Goal: Communication & Community: Ask a question

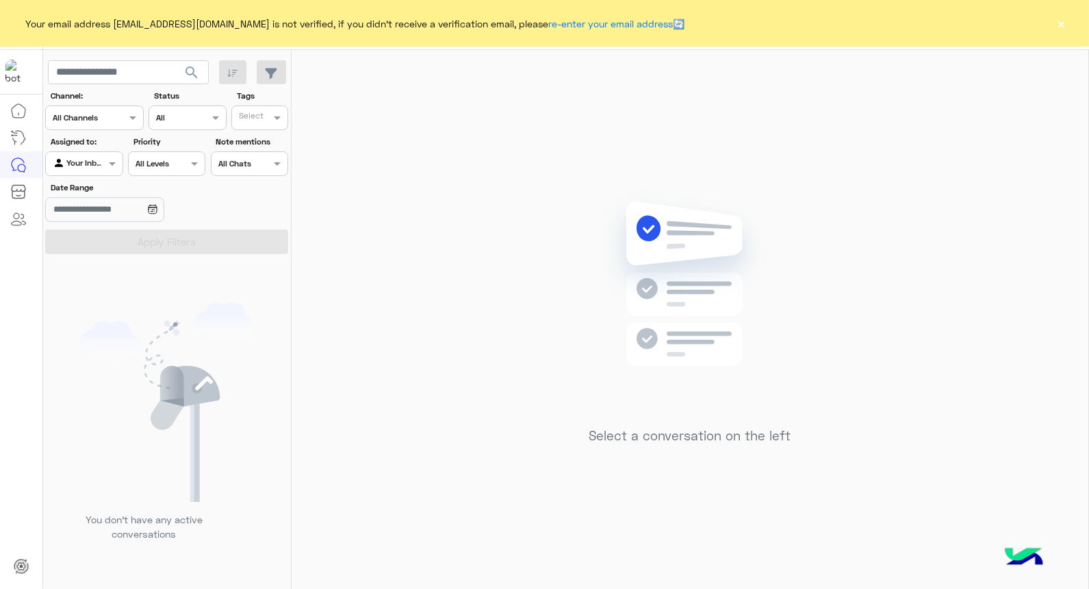
drag, startPoint x: 1049, startPoint y: 19, endPoint x: 1060, endPoint y: 25, distance: 12.2
click at [1049, 22] on div "Your email address [EMAIL_ADDRESS][DOMAIN_NAME] is not verified, if you didn't …" at bounding box center [544, 23] width 1089 height 47
click at [1060, 25] on button "×" at bounding box center [1062, 23] width 14 height 14
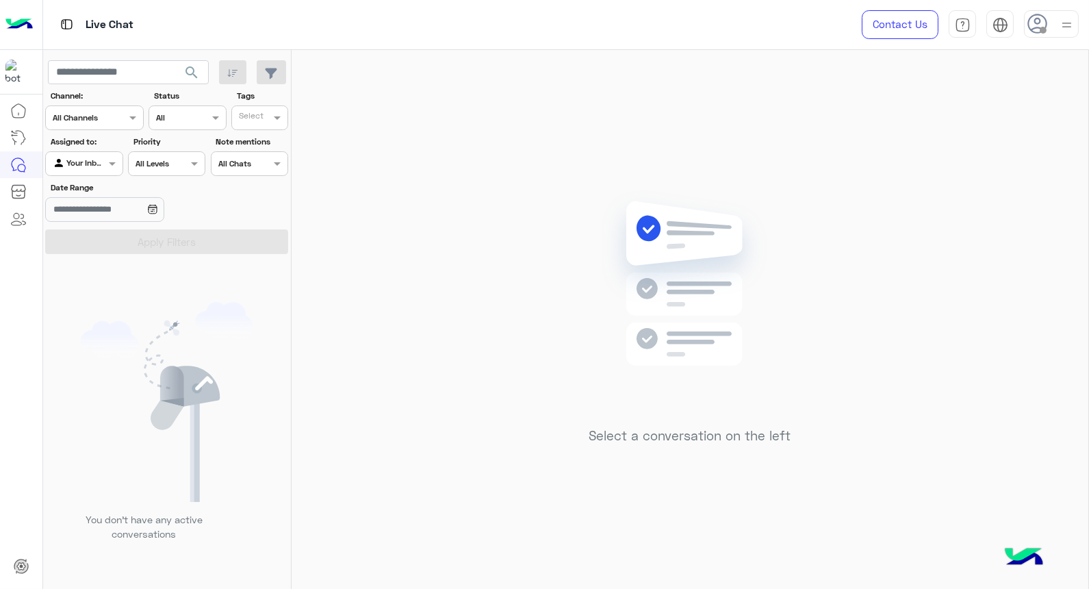
click at [1061, 25] on img at bounding box center [1066, 24] width 17 height 17
click at [372, 311] on div "Select a conversation on the left" at bounding box center [690, 322] width 797 height 544
click at [1045, 10] on div at bounding box center [1051, 23] width 55 height 27
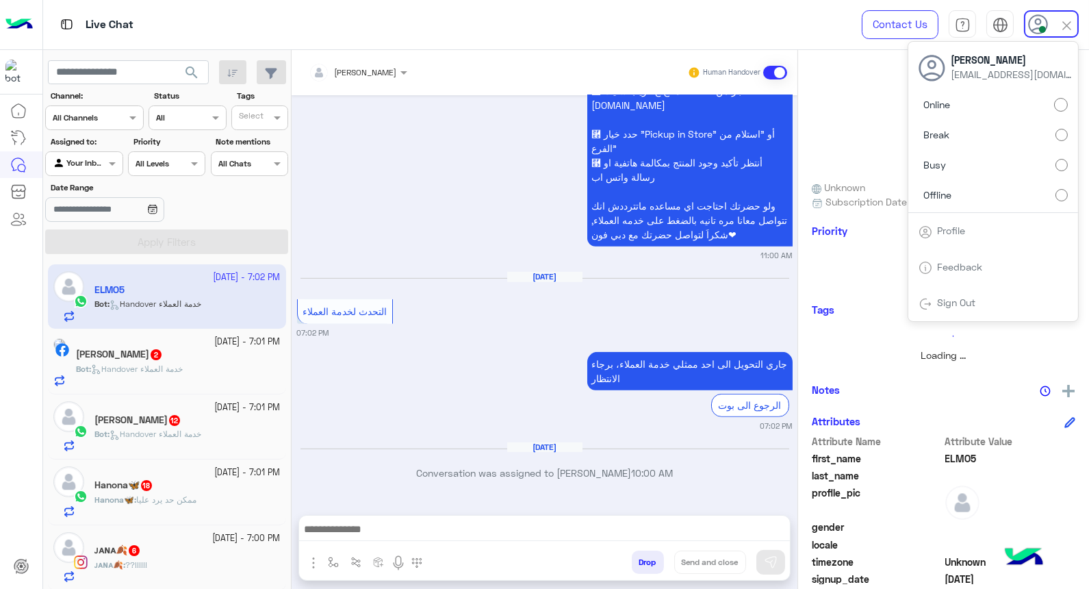
scroll to position [1401, 0]
click at [490, 315] on div "[DATE] برجاء مراجعة القائمة الرئيسية للإجابة عن إستفسارك القائمة الرئيسية 12:36…" at bounding box center [545, 298] width 506 height 406
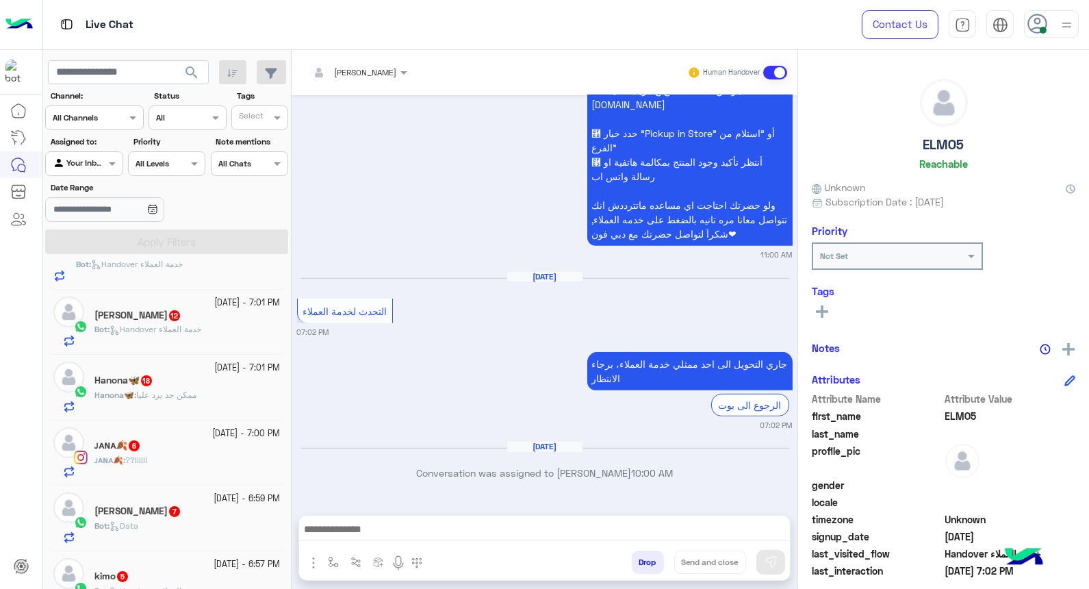
scroll to position [0, 0]
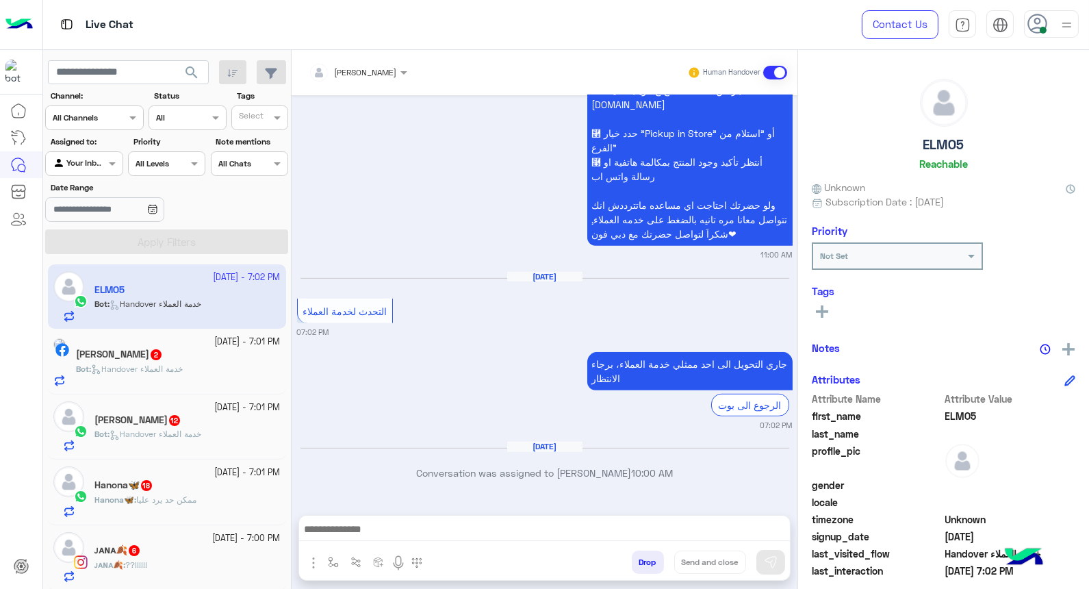
click at [1064, 10] on div at bounding box center [1051, 23] width 55 height 27
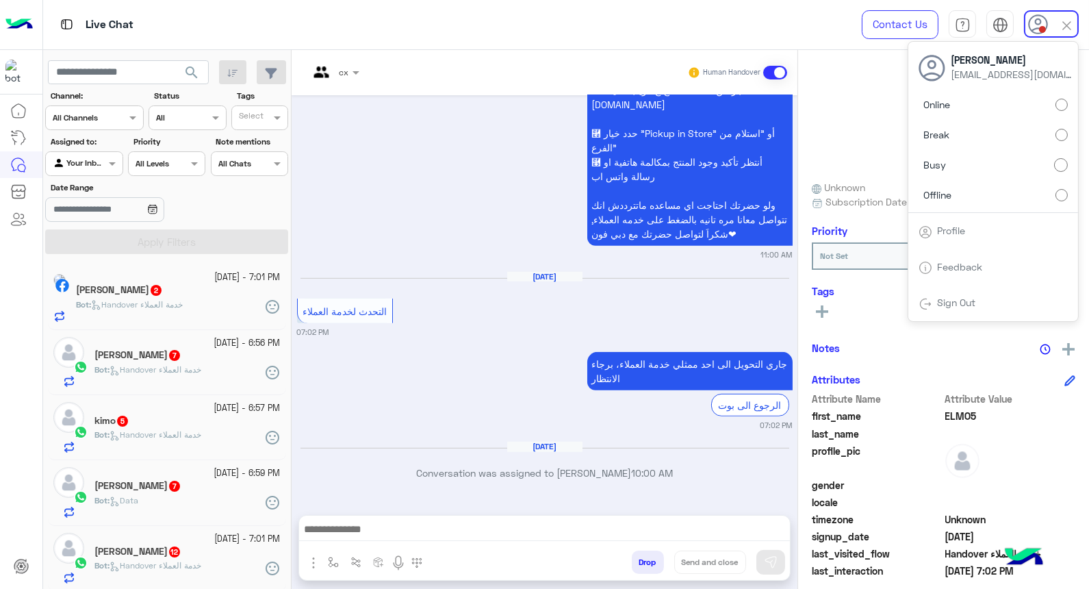
click at [493, 225] on div "نظراً لعدم الرد سيتم غلق المحادثه ودلوقتى تقدر تحجز المنتج المطلوب من أقرب فرع …" at bounding box center [545, 138] width 496 height 243
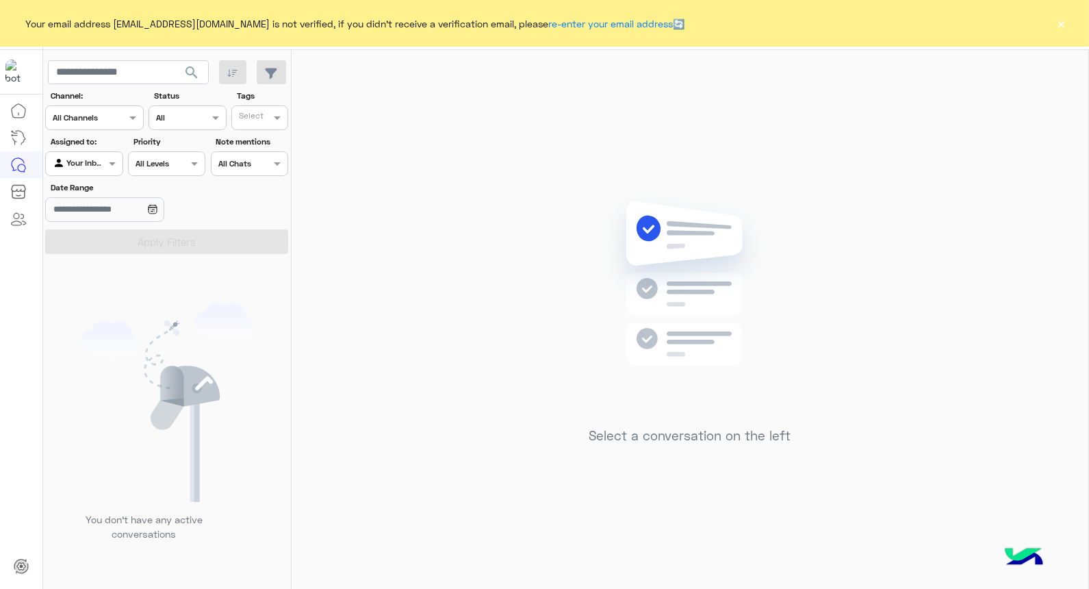
click at [1060, 23] on button "×" at bounding box center [1062, 23] width 14 height 14
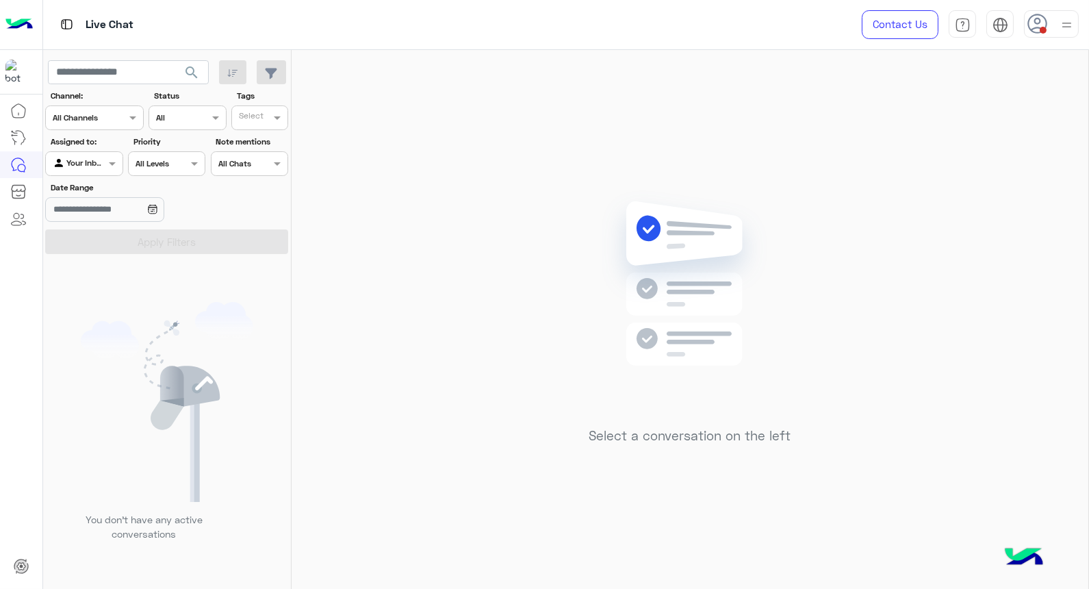
click at [1059, 24] on img at bounding box center [1066, 24] width 17 height 17
click at [729, 261] on img at bounding box center [690, 303] width 198 height 227
